Goal: Transaction & Acquisition: Book appointment/travel/reservation

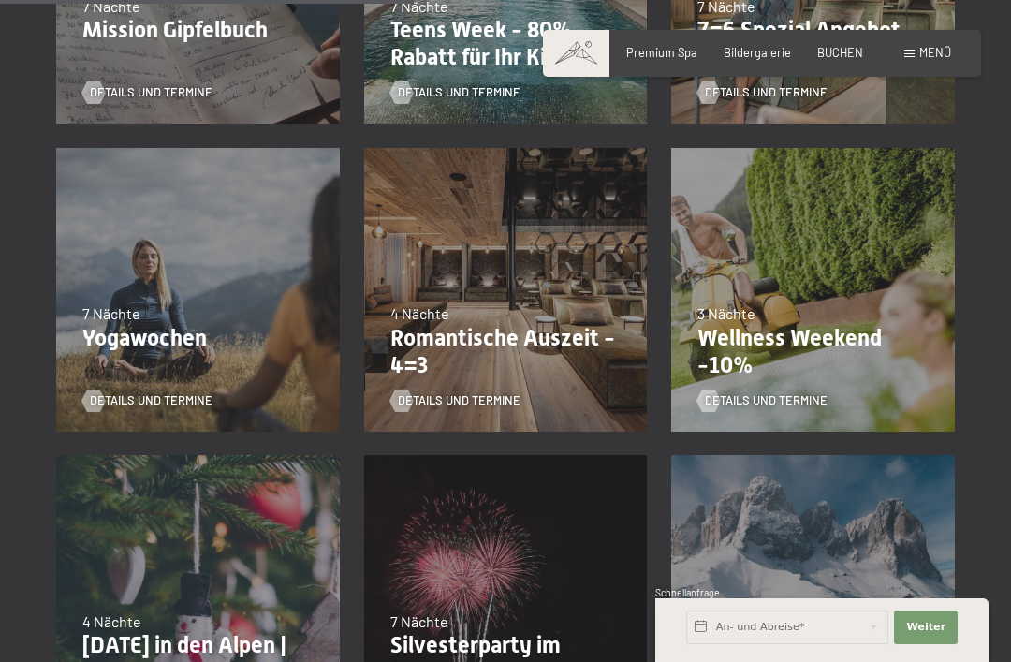
scroll to position [967, 0]
click at [530, 350] on p "Romantische Auszeit - 4=3" at bounding box center [505, 351] width 231 height 54
click at [486, 397] on span "Details und Termine" at bounding box center [459, 399] width 123 height 17
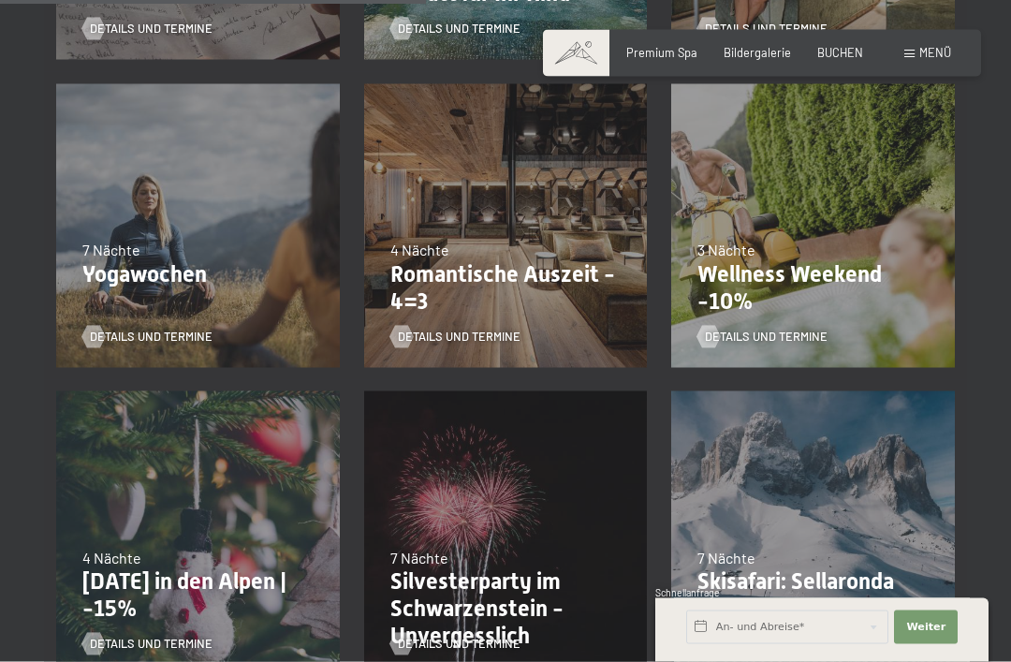
scroll to position [1031, 0]
click at [474, 340] on span "Details und Termine" at bounding box center [459, 336] width 123 height 17
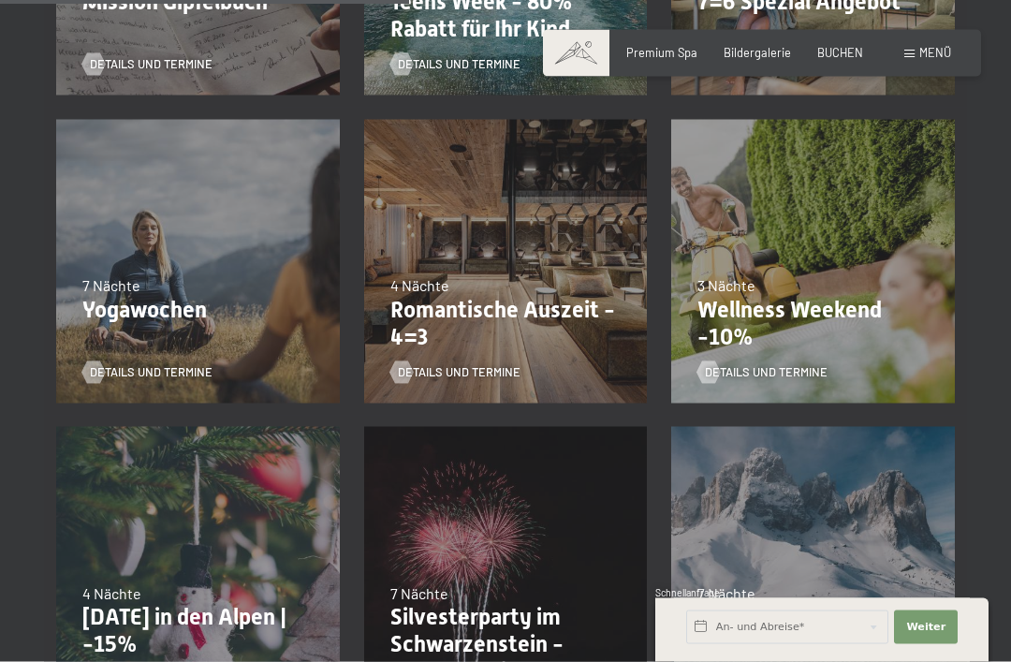
scroll to position [1005, 0]
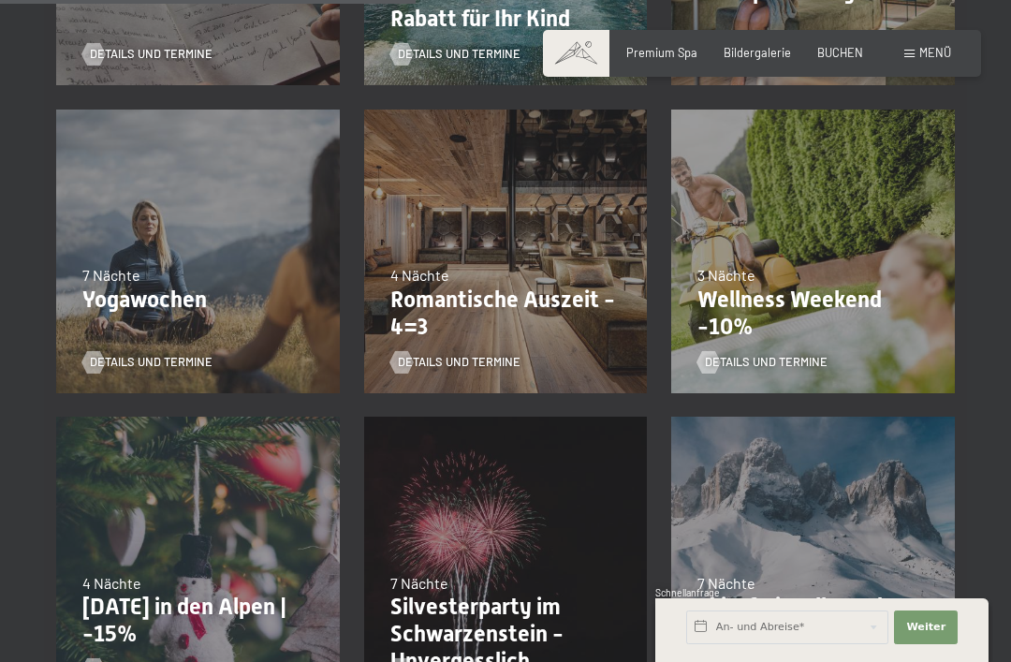
click at [805, 302] on p "Wellness Weekend -10%" at bounding box center [813, 314] width 231 height 54
click at [794, 364] on span "Details und Termine" at bounding box center [766, 362] width 123 height 17
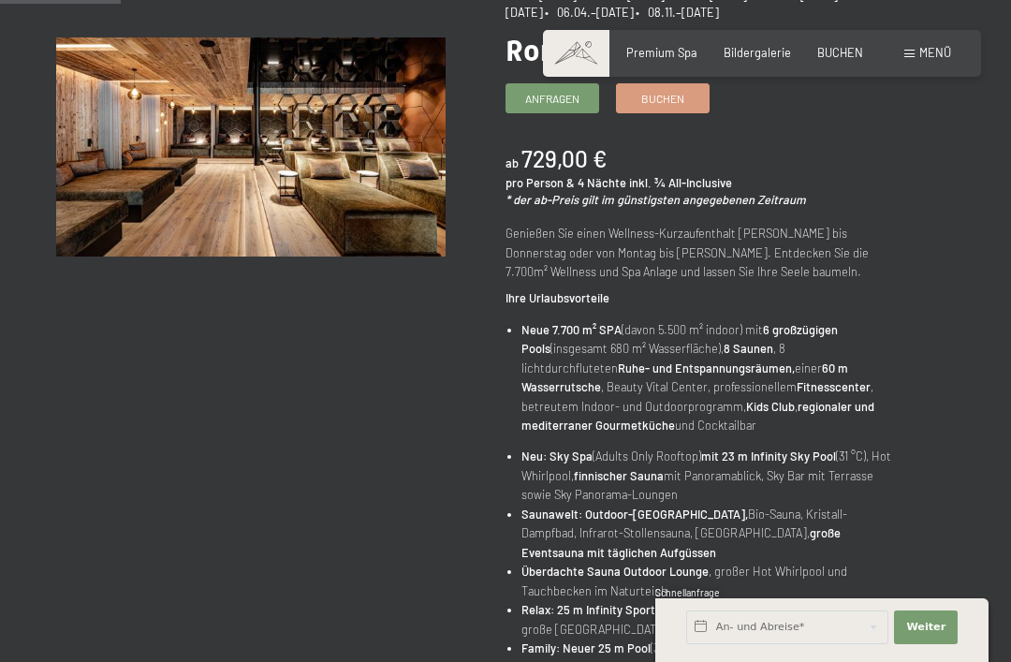
scroll to position [247, 0]
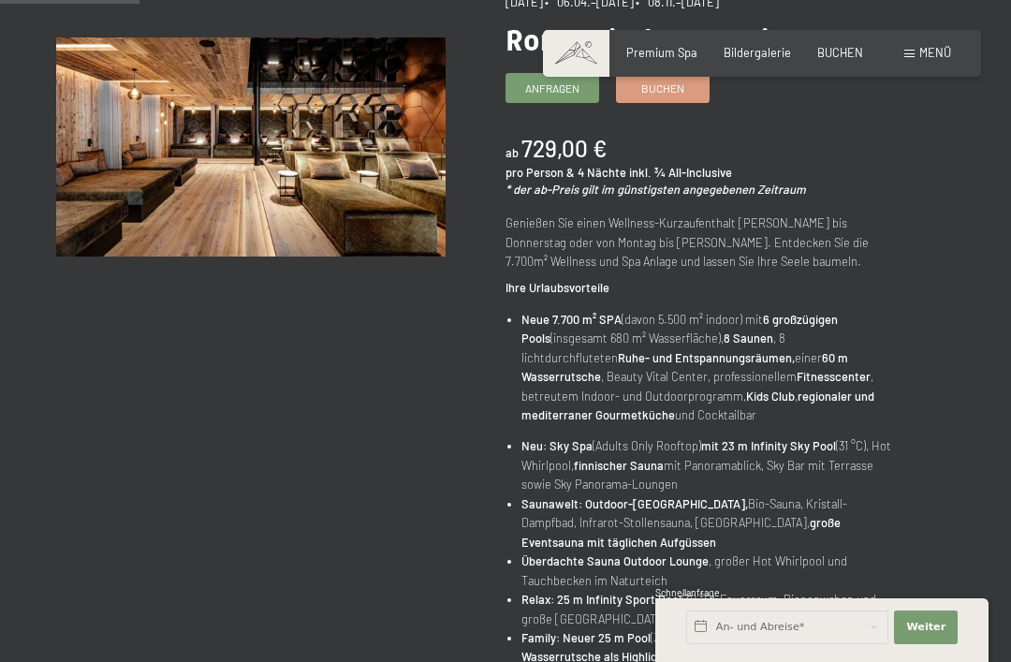
click at [920, 403] on div "09.11.–05.12.2025 • 08.12.–19.12.2025 • 11.01.–23.01.2026 • 08.03.–27.03.2026 •…" at bounding box center [730, 649] width 449 height 1342
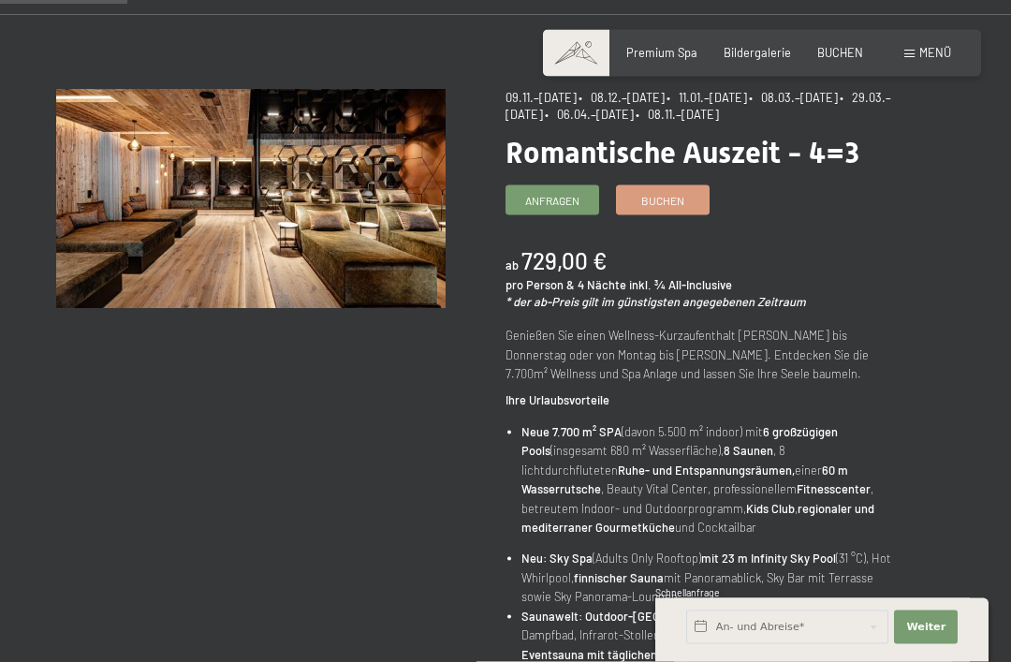
scroll to position [0, 0]
